Goal: Information Seeking & Learning: Learn about a topic

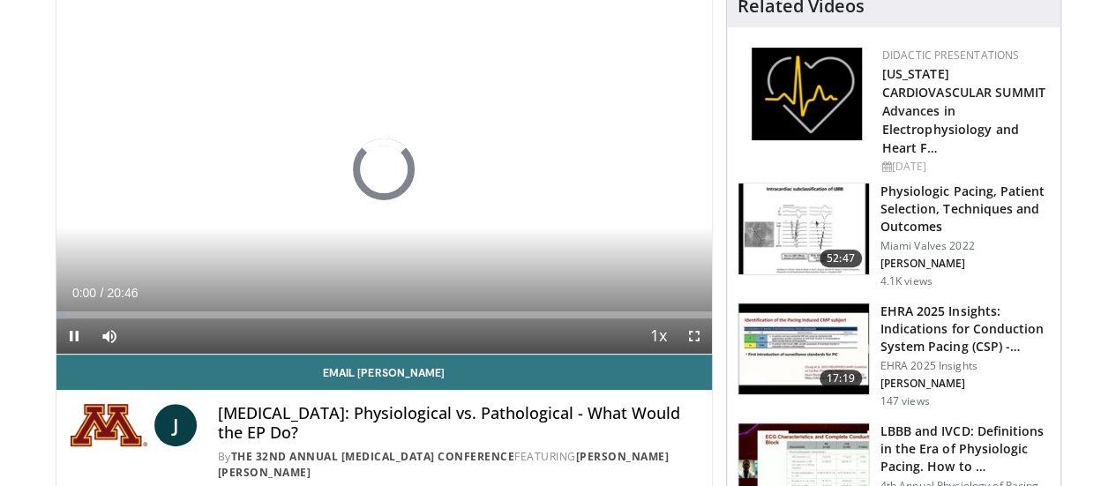
scroll to position [104, 0]
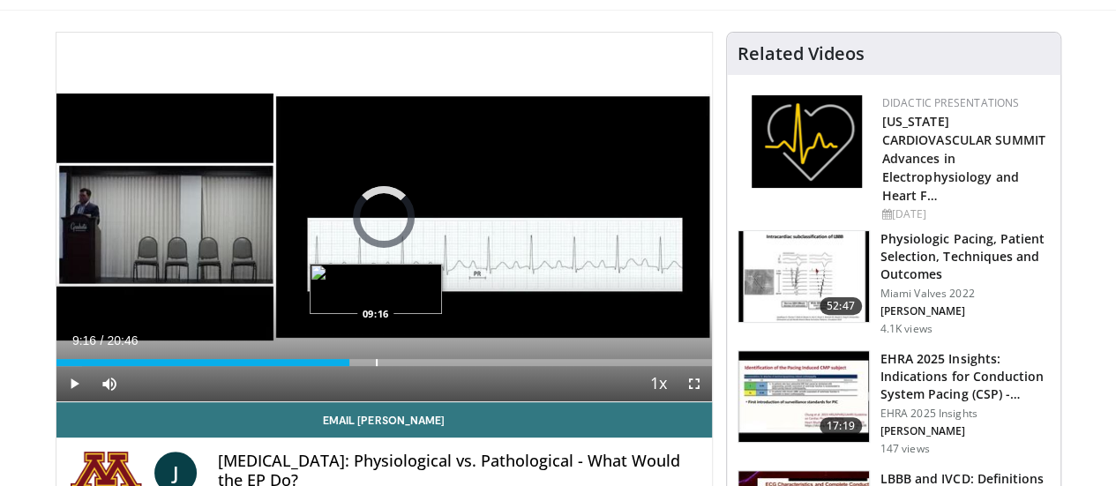
click at [331, 366] on div "Loaded : 3.98% 09:16 09:16" at bounding box center [383, 357] width 655 height 17
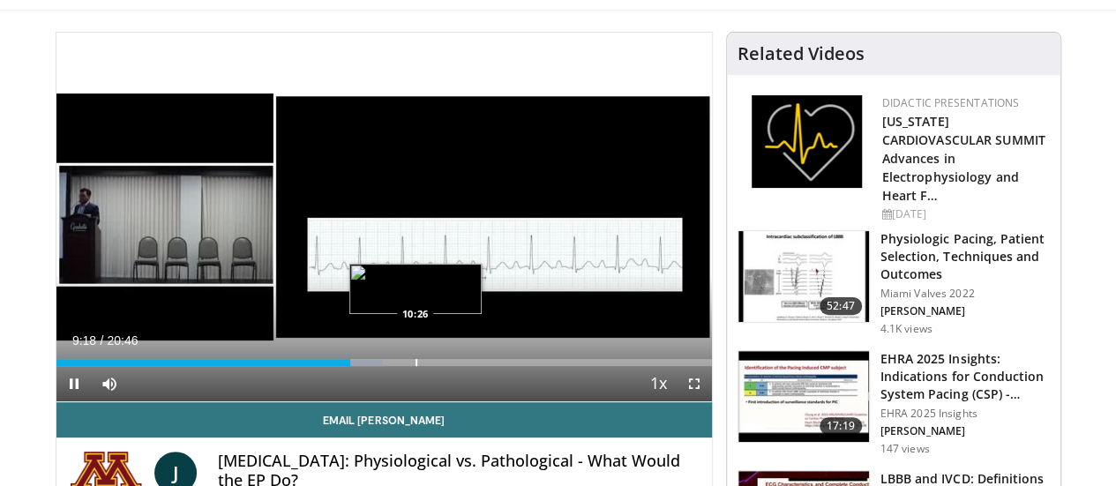
click at [415, 366] on div "Progress Bar" at bounding box center [416, 362] width 2 height 7
click at [395, 366] on div "Loaded : 55.43% 10:26 11:09" at bounding box center [383, 357] width 655 height 17
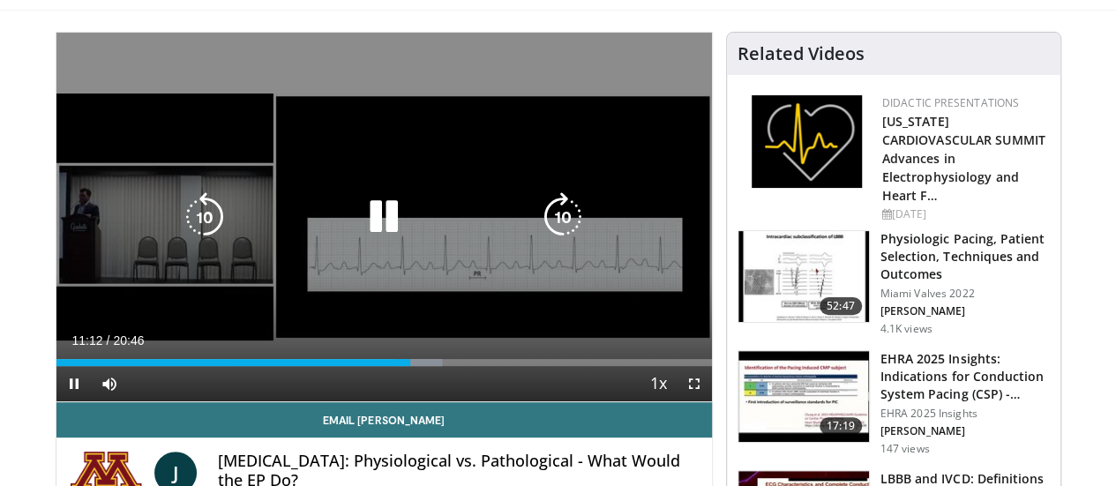
click at [371, 229] on icon "Video Player" at bounding box center [383, 216] width 49 height 49
click at [359, 225] on icon "Video Player" at bounding box center [383, 216] width 49 height 49
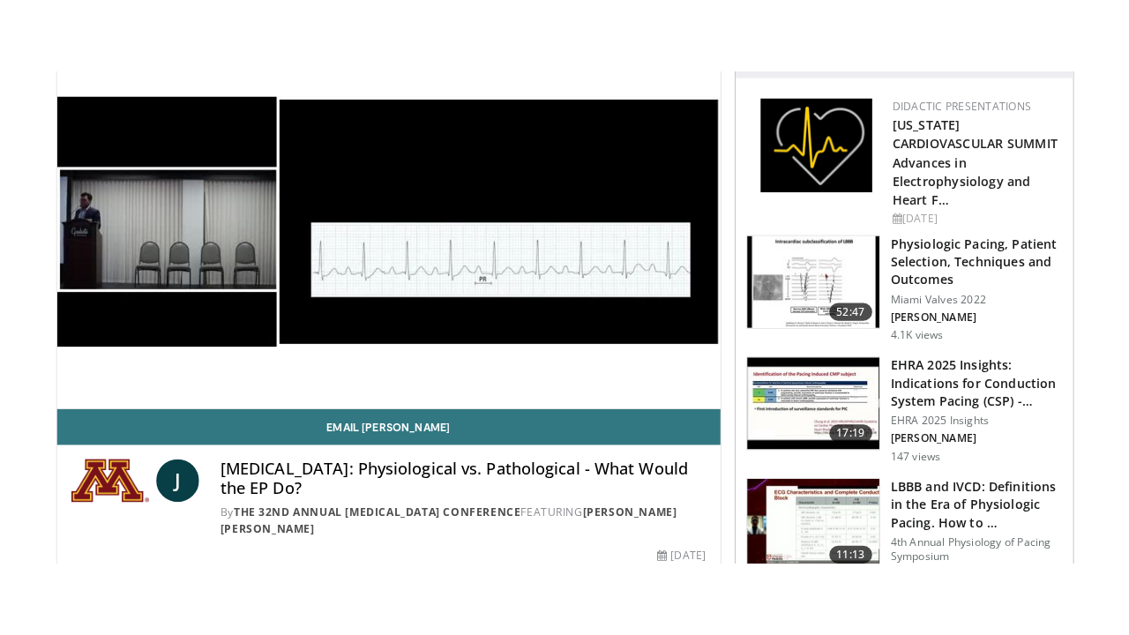
scroll to position [175, 0]
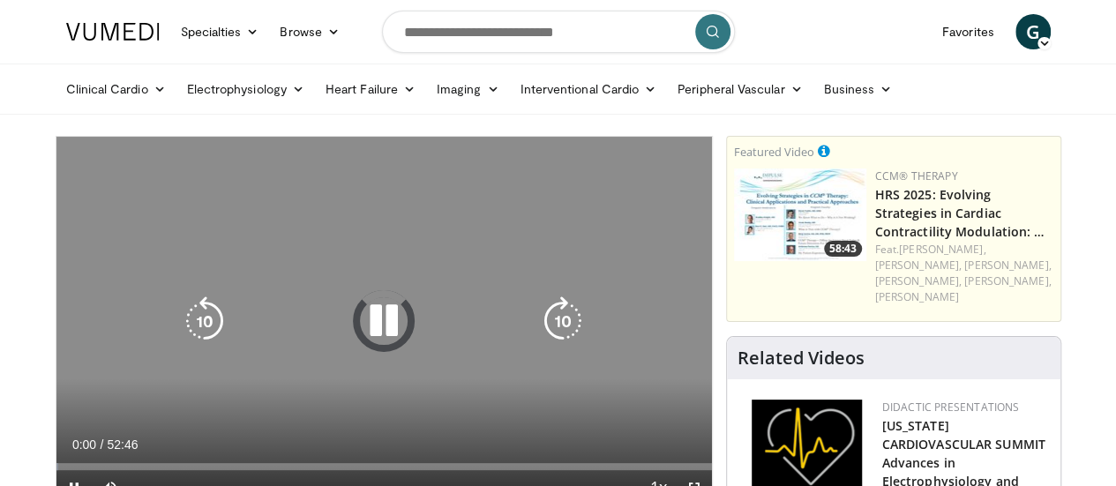
click at [383, 346] on icon "Video Player" at bounding box center [383, 320] width 49 height 49
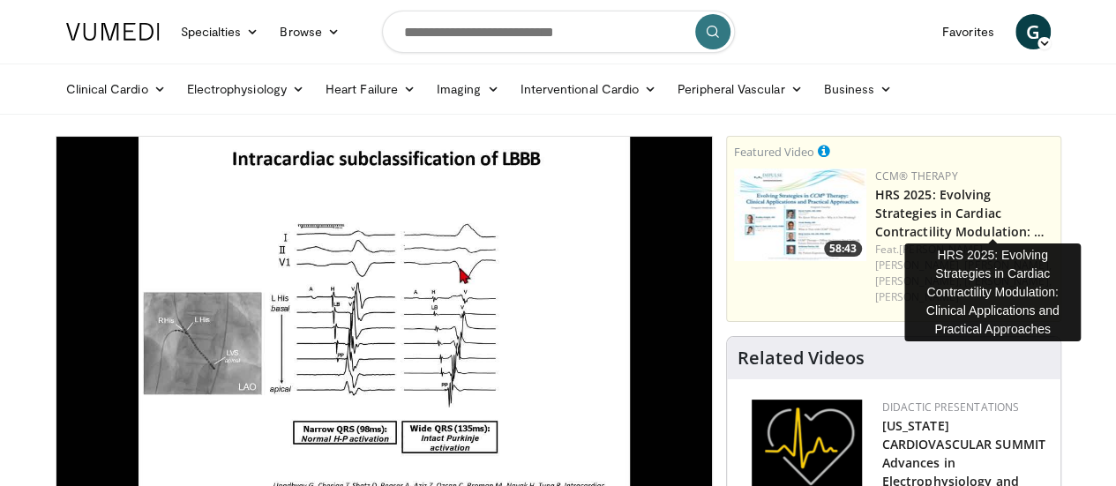
scroll to position [193, 0]
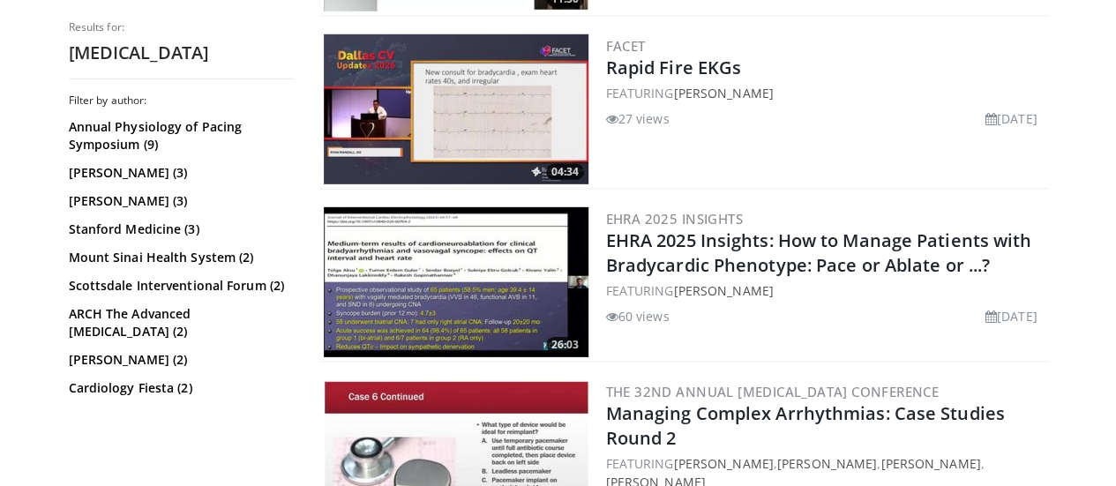
scroll to position [2623, 0]
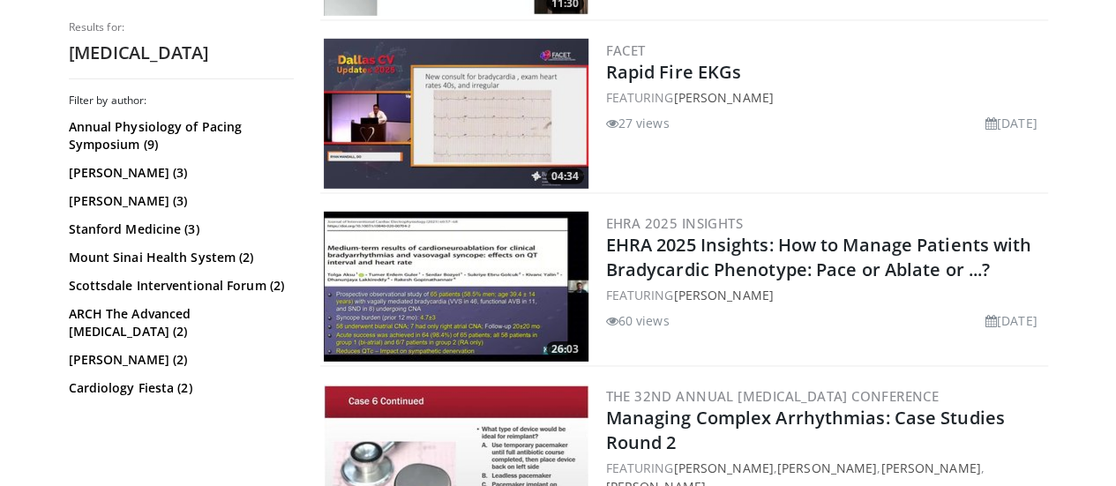
click at [423, 90] on img at bounding box center [456, 114] width 265 height 150
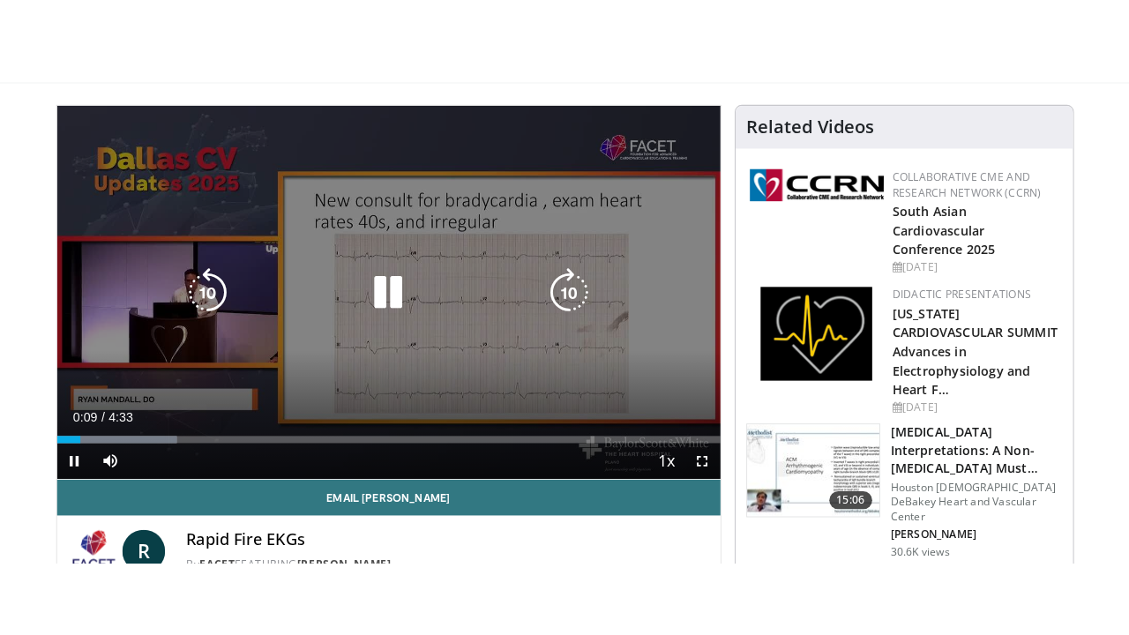
scroll to position [104, 0]
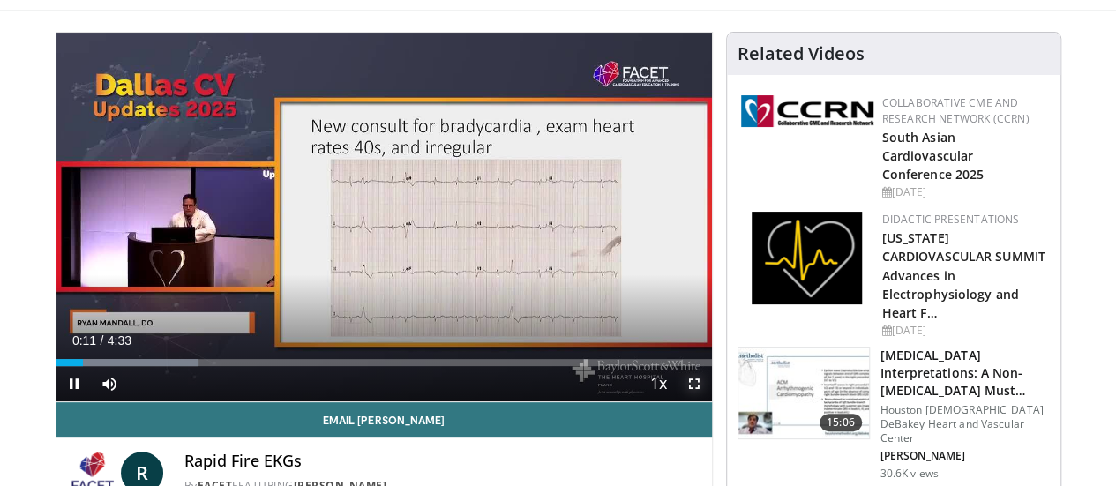
click at [706, 401] on span "Video Player" at bounding box center [693, 383] width 35 height 35
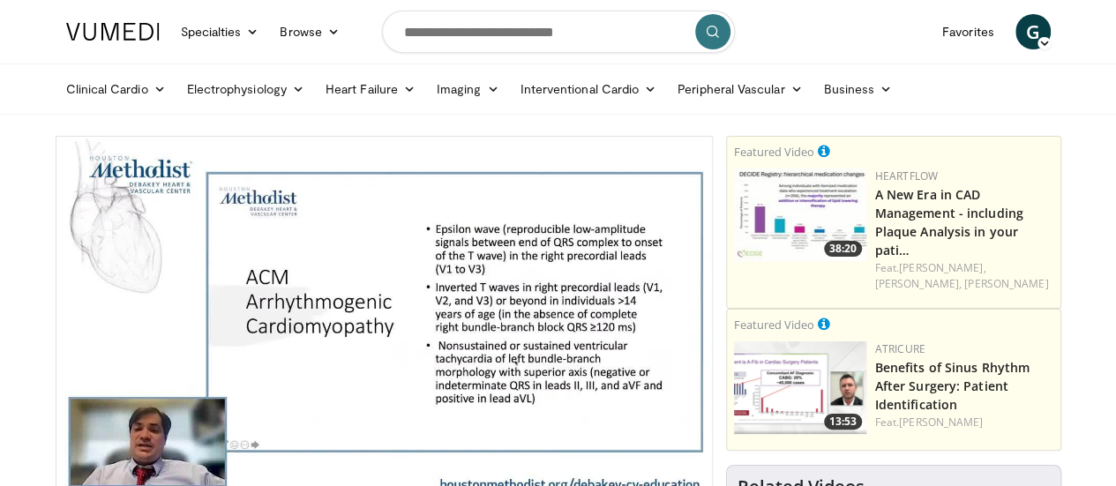
scroll to position [425, 0]
